Goal: Navigation & Orientation: Understand site structure

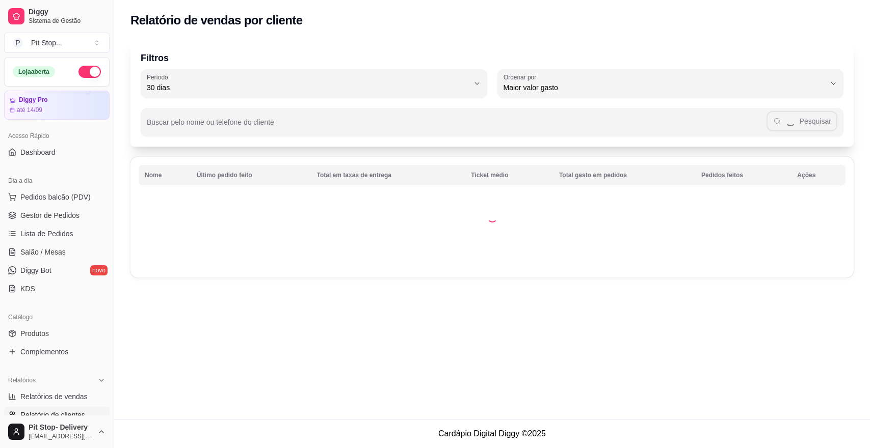
select select "30"
select select "HIGHEST_TOTAL_SPENT_WITH_ORDERS"
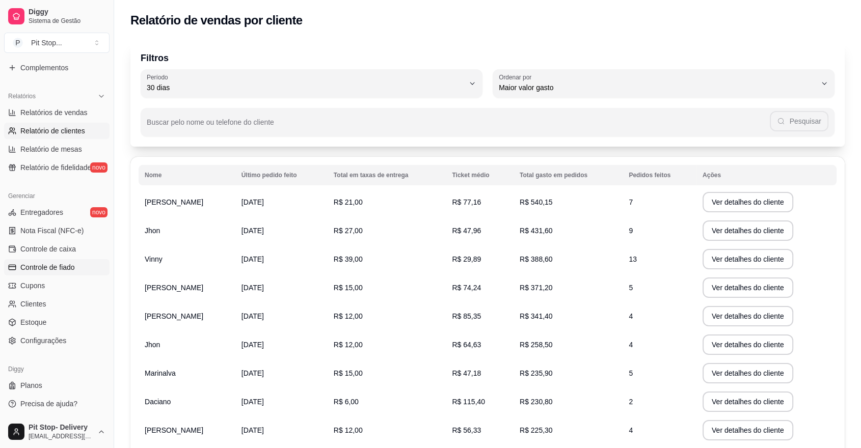
click at [63, 269] on span "Controle de fiado" at bounding box center [47, 267] width 55 height 10
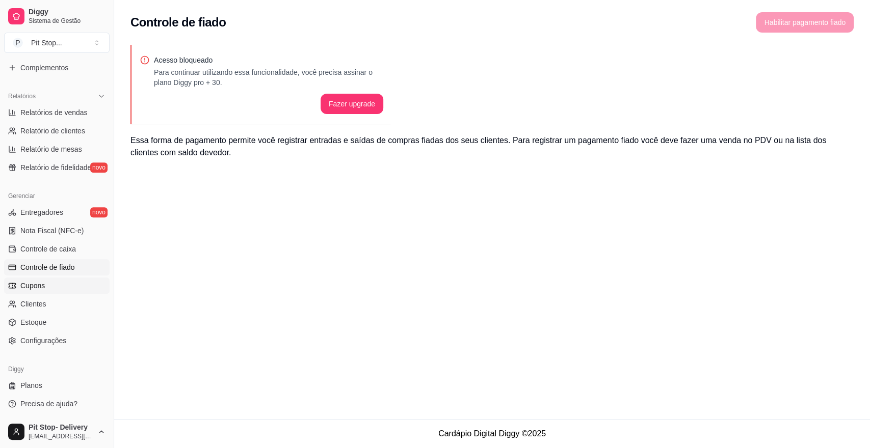
click at [49, 281] on link "Cupons" at bounding box center [56, 286] width 105 height 16
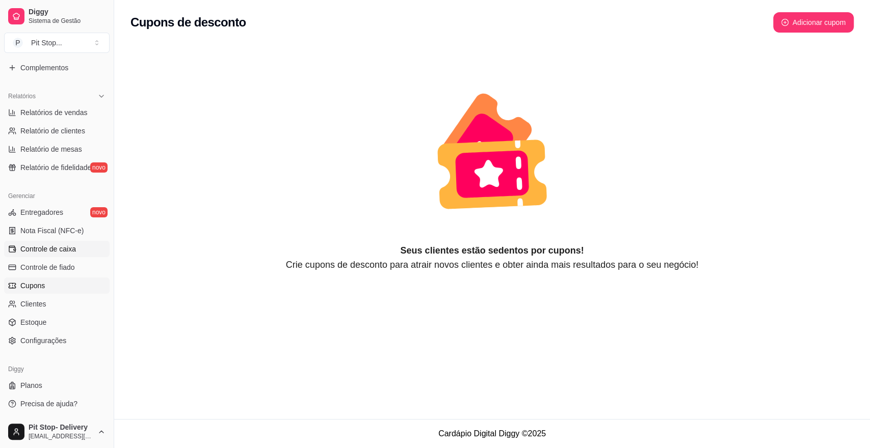
click at [73, 248] on span "Controle de caixa" at bounding box center [48, 249] width 56 height 10
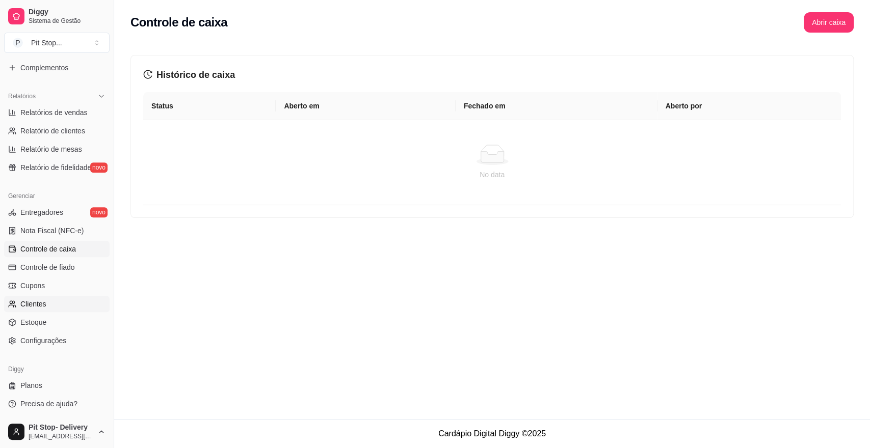
click at [64, 306] on link "Clientes" at bounding box center [56, 304] width 105 height 16
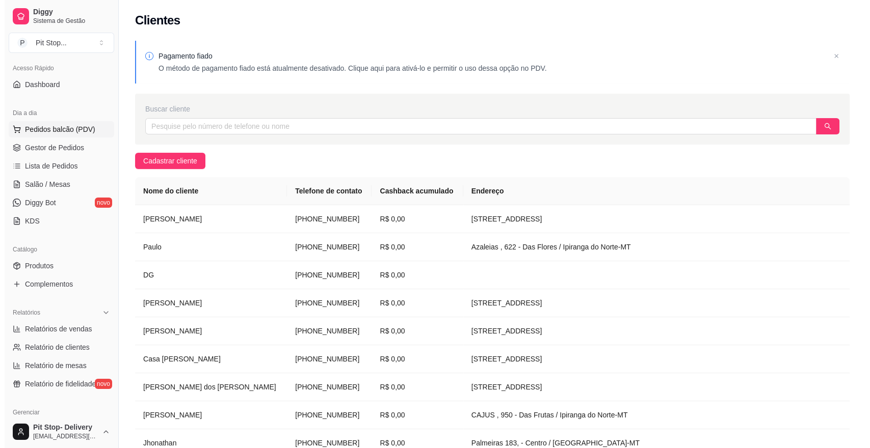
scroll to position [58, 0]
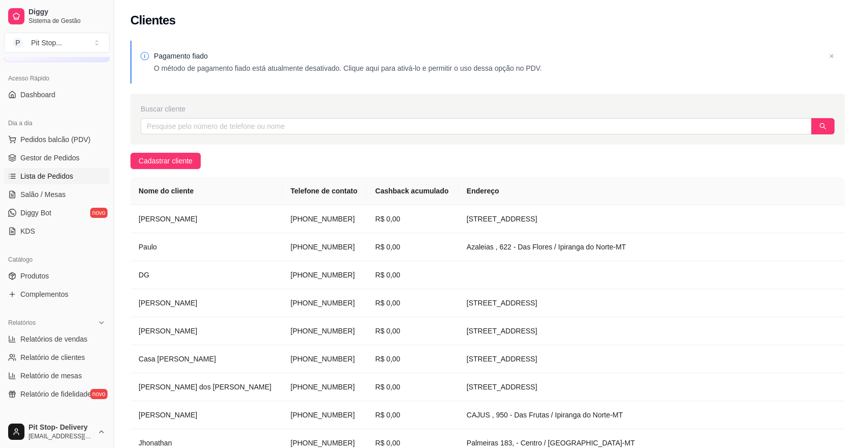
click at [63, 177] on span "Lista de Pedidos" at bounding box center [46, 176] width 53 height 10
